Goal: Information Seeking & Learning: Learn about a topic

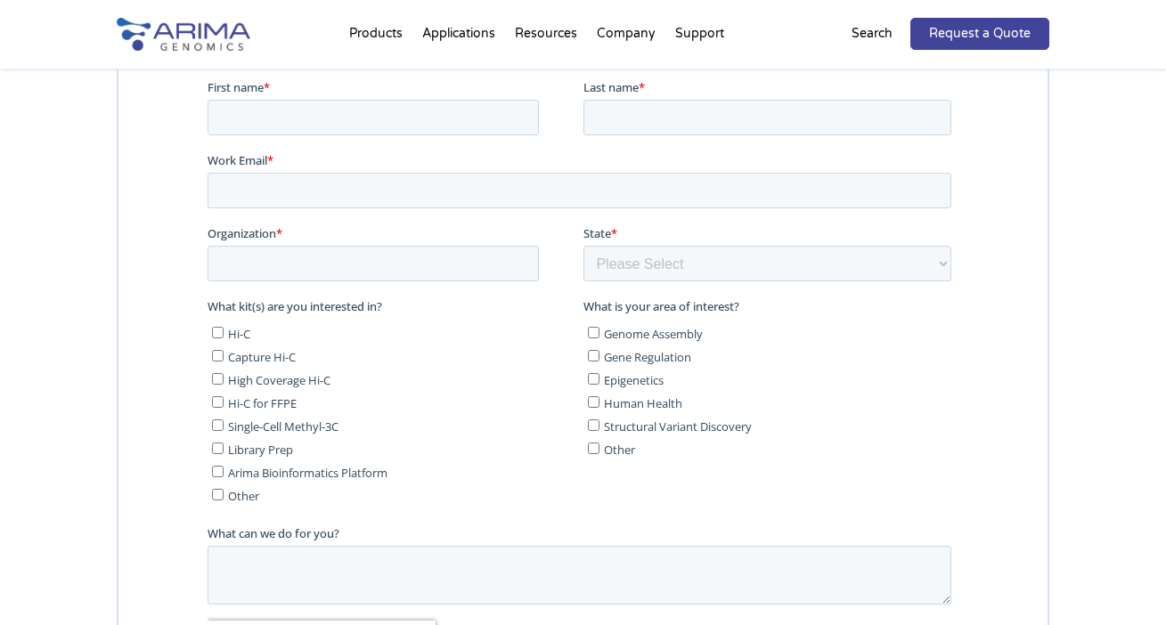
scroll to position [5410, 0]
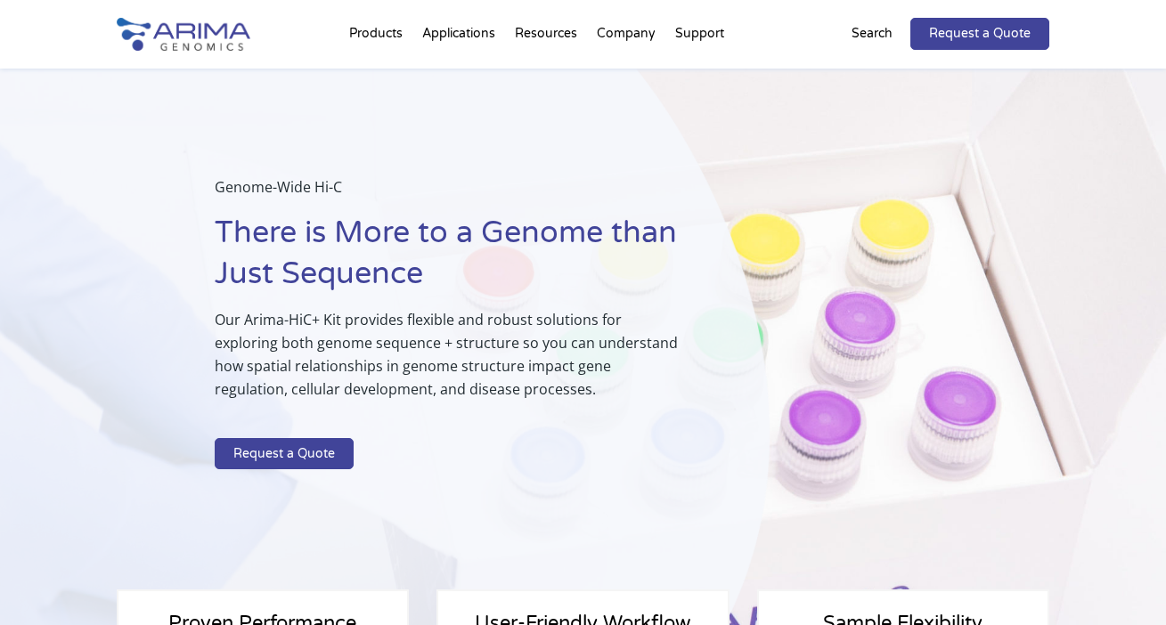
click at [861, 34] on p "Search" at bounding box center [872, 33] width 41 height 23
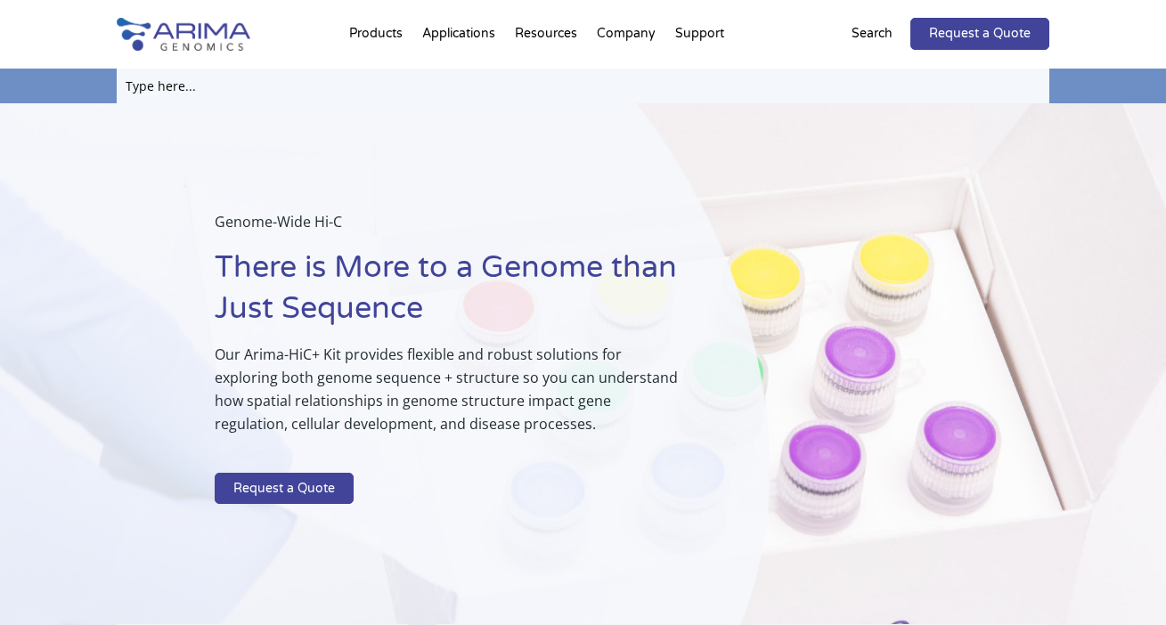
click at [165, 95] on input "text" at bounding box center [583, 86] width 933 height 35
type input "HiC Kit"
click input "Search" at bounding box center [0, 0] width 0 height 0
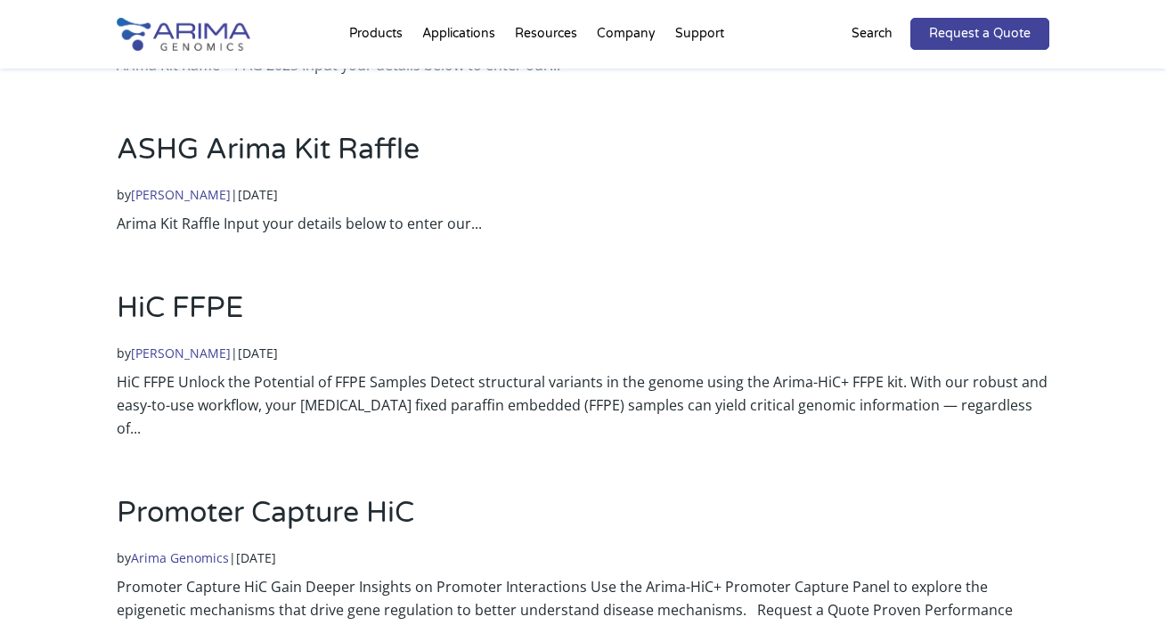
scroll to position [1026, 0]
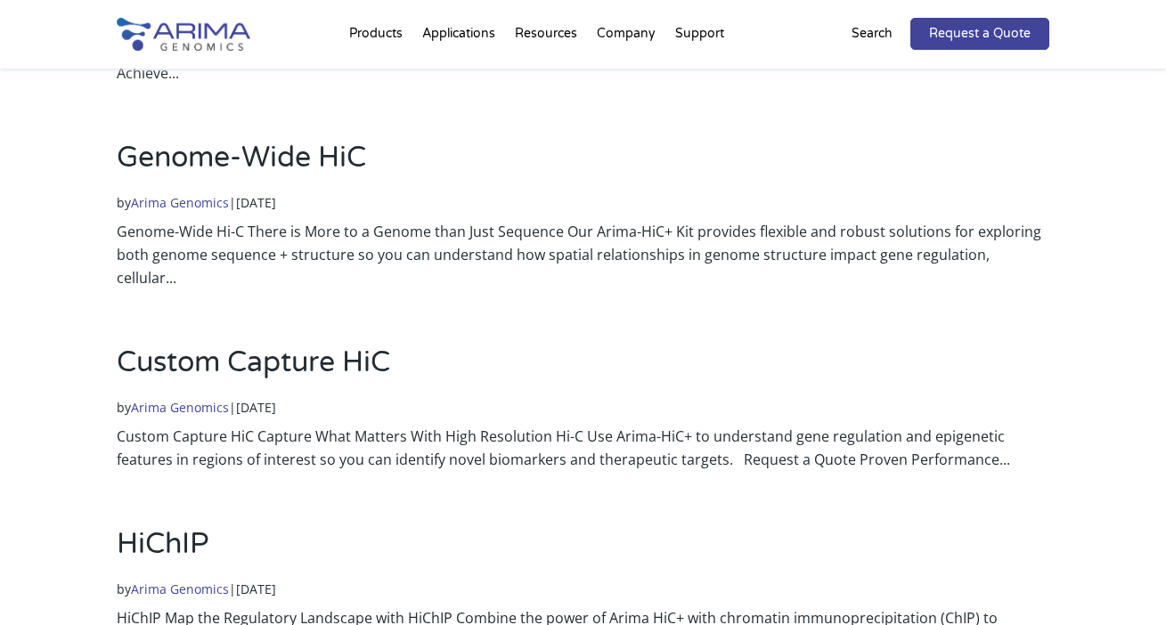
click at [219, 141] on link "Genome-Wide HiC" at bounding box center [241, 158] width 249 height 34
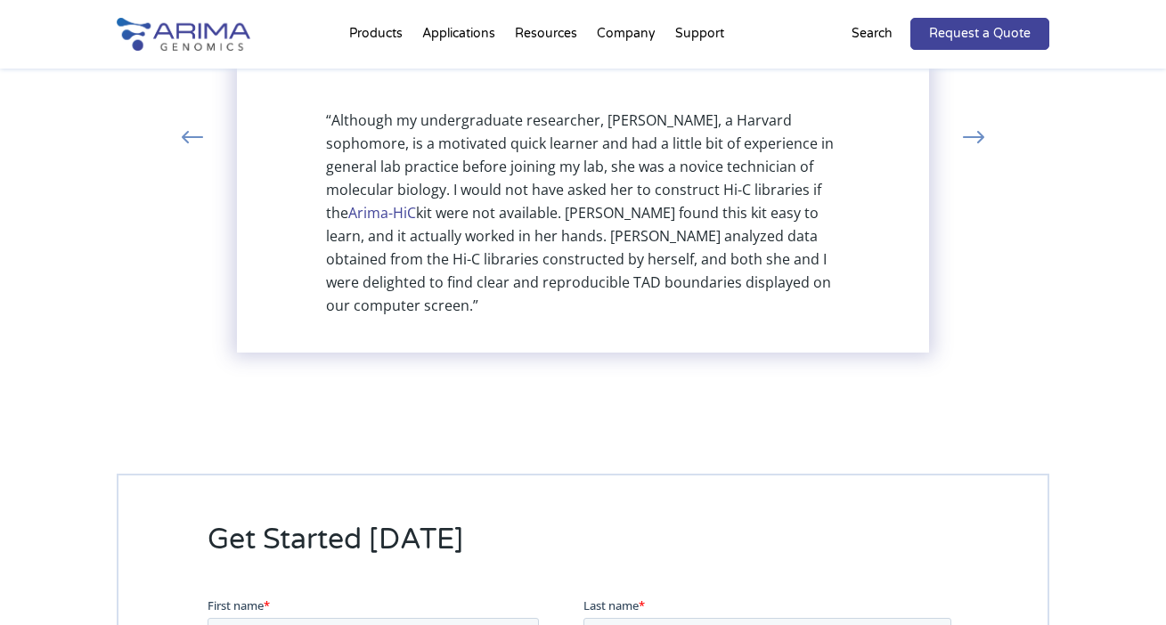
scroll to position [3960, 0]
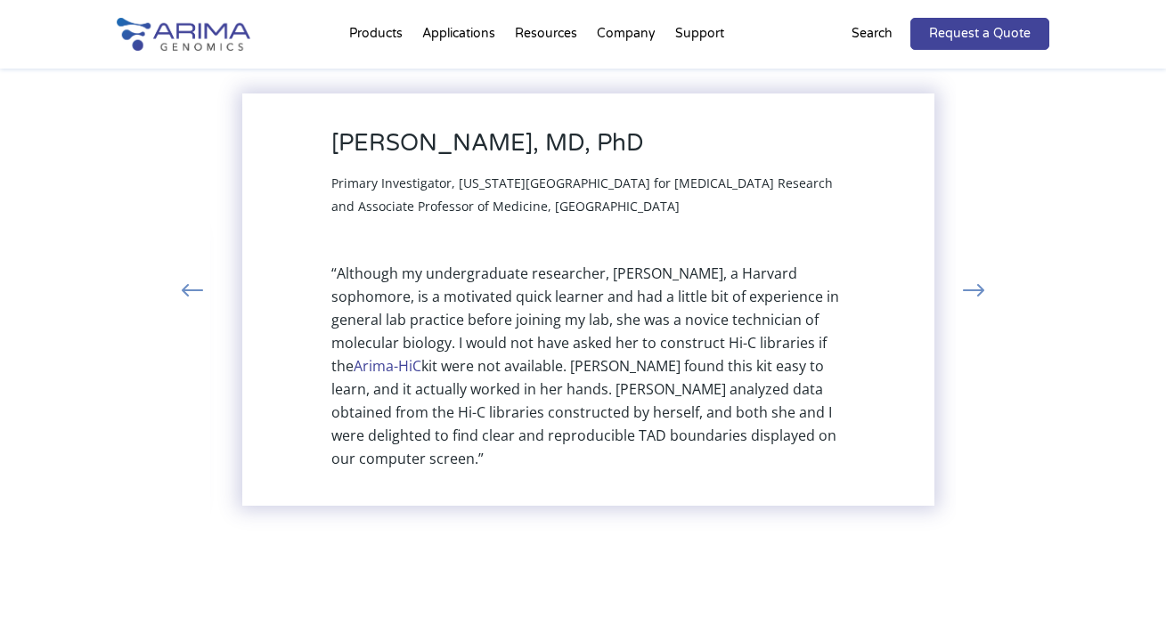
drag, startPoint x: 330, startPoint y: 146, endPoint x: 336, endPoint y: 300, distance: 154.2
click at [336, 300] on div "[PERSON_NAME], MD, PhD Primary Investigator, [US_STATE][GEOGRAPHIC_DATA] for [M…" at bounding box center [588, 300] width 693 height 412
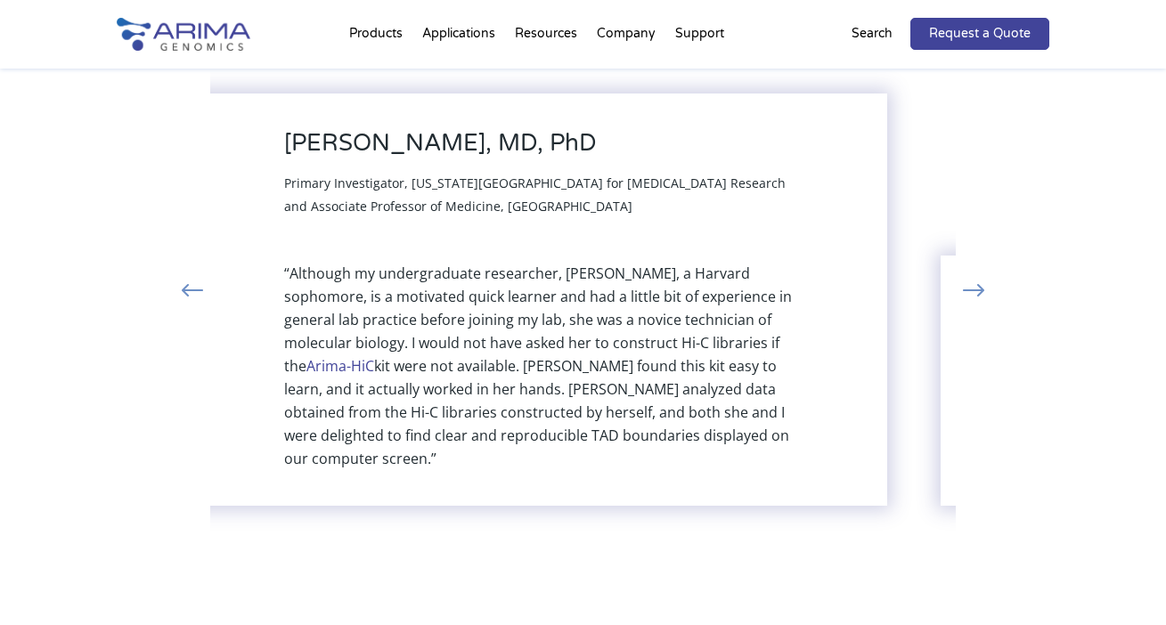
drag, startPoint x: 330, startPoint y: 147, endPoint x: 297, endPoint y: 256, distance: 113.8
click at [290, 244] on div "[PERSON_NAME], MD, PhD Primary Investigator, [US_STATE][GEOGRAPHIC_DATA] for [M…" at bounding box center [541, 300] width 693 height 412
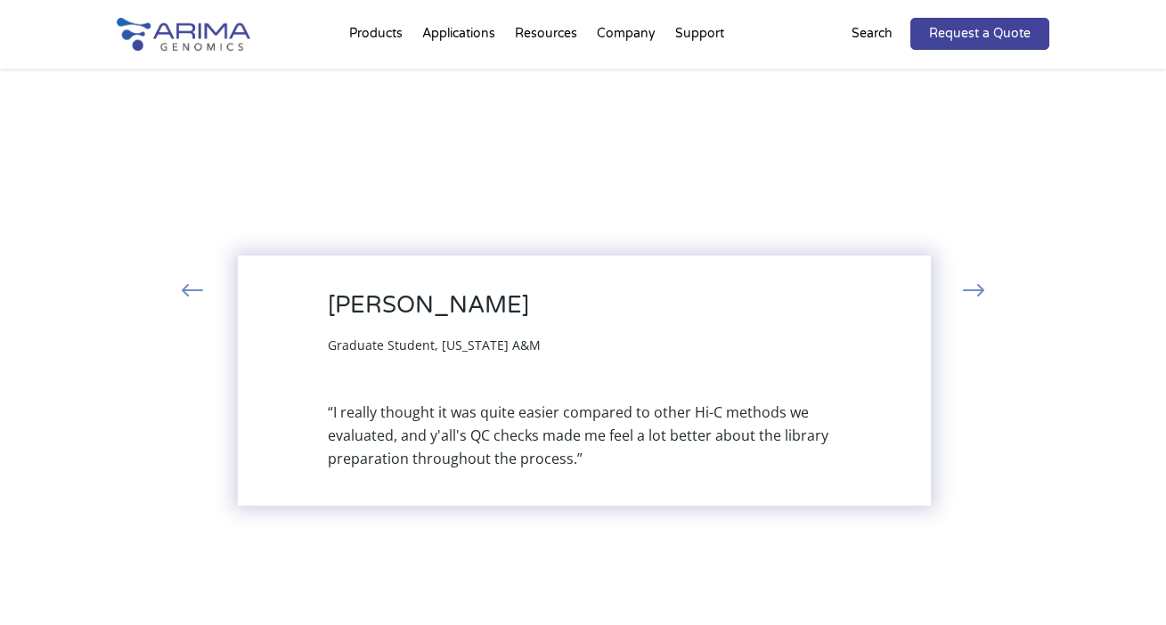
drag, startPoint x: 293, startPoint y: 295, endPoint x: 502, endPoint y: 301, distance: 209.4
click at [502, 301] on div "[PERSON_NAME] Graduate Student, [US_STATE] A&M “I really thought it was quite e…" at bounding box center [585, 381] width 693 height 250
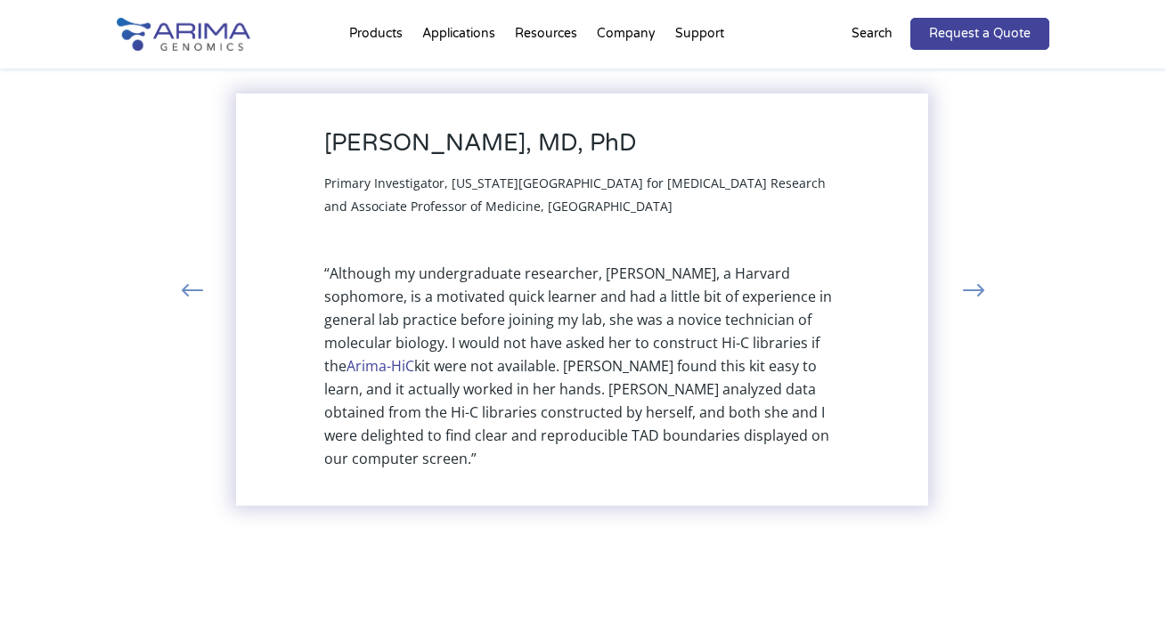
click at [481, 370] on div "“Although my undergraduate researcher, [PERSON_NAME], a Harvard sophomore, is a…" at bounding box center [581, 366] width 515 height 208
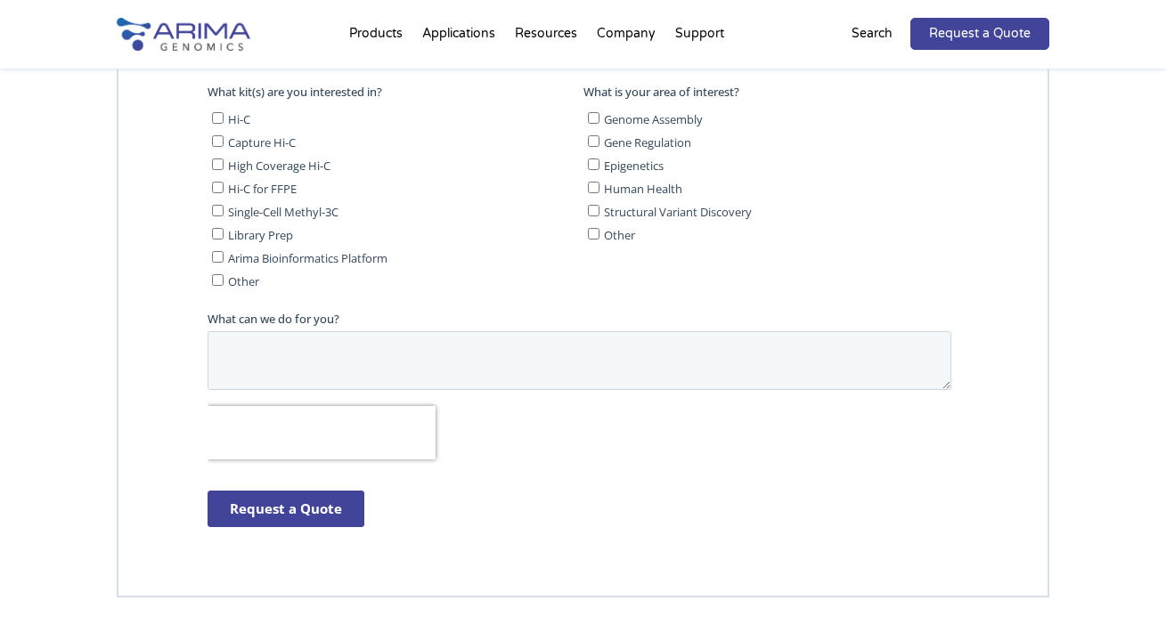
scroll to position [5465, 0]
